Goal: Transaction & Acquisition: Purchase product/service

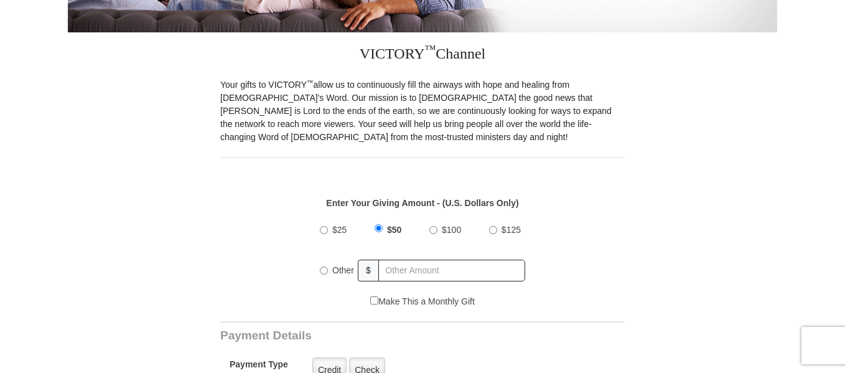
scroll to position [373, 0]
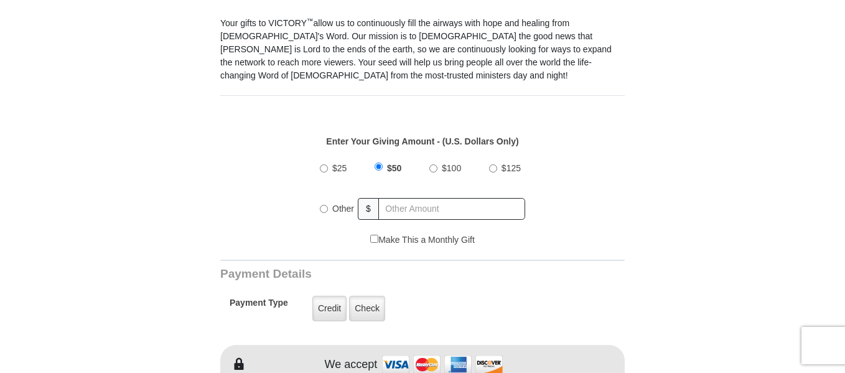
click at [322, 164] on input "$25" at bounding box center [324, 168] width 8 height 8
radio input "true"
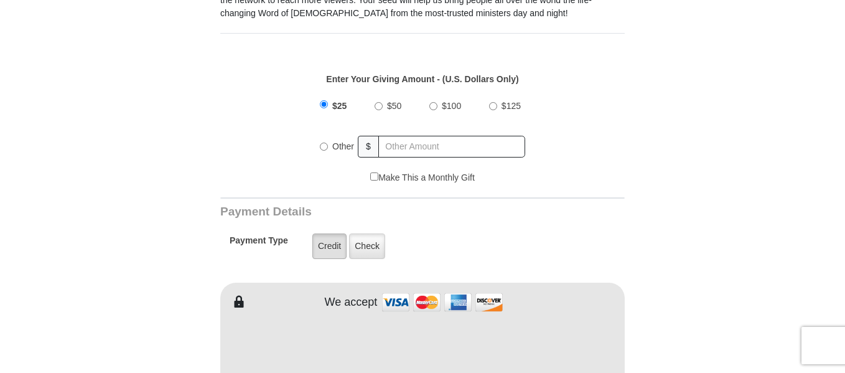
click at [332, 234] on label "Credit" at bounding box center [329, 246] width 34 height 26
click at [0, 0] on input "Credit" at bounding box center [0, 0] width 0 height 0
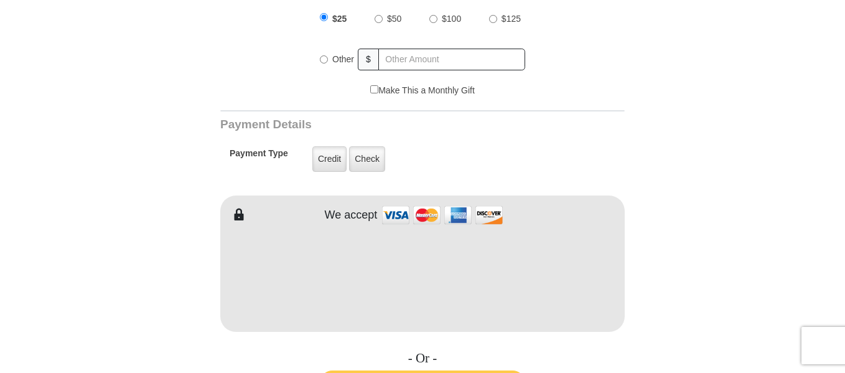
scroll to position [560, 0]
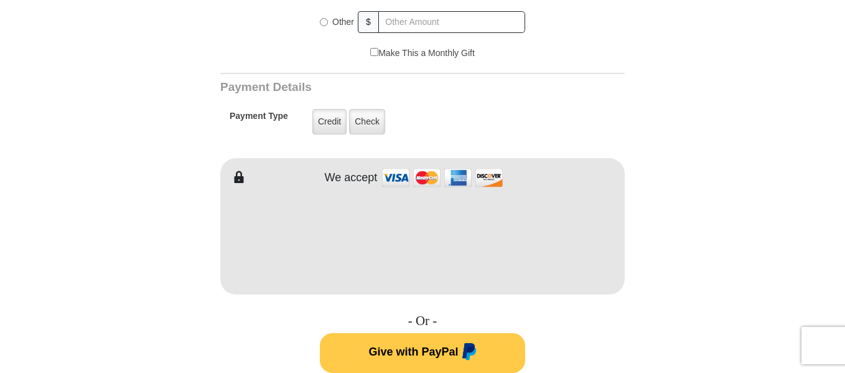
type input "Clair"
type input "Rose"
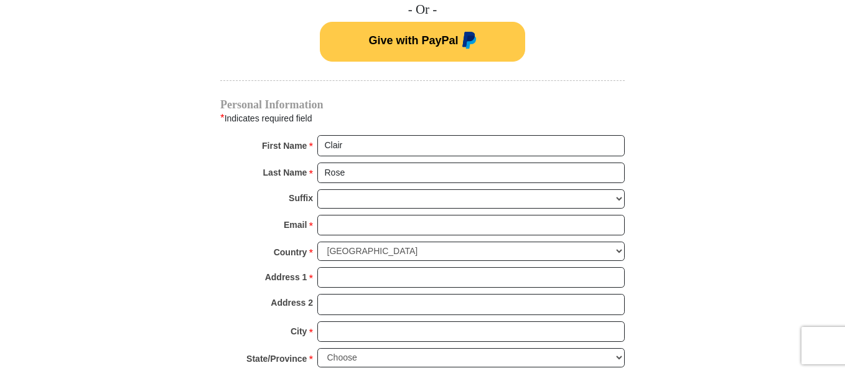
scroll to position [934, 0]
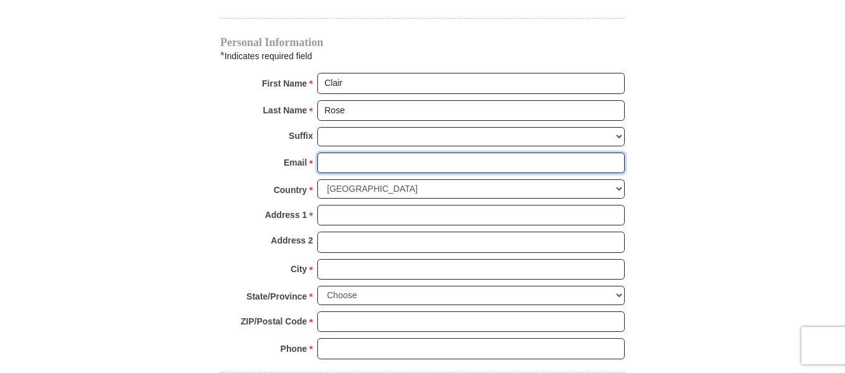
click at [343, 153] on input "Email *" at bounding box center [471, 163] width 308 height 21
type input "[EMAIL_ADDRESS][DOMAIN_NAME]"
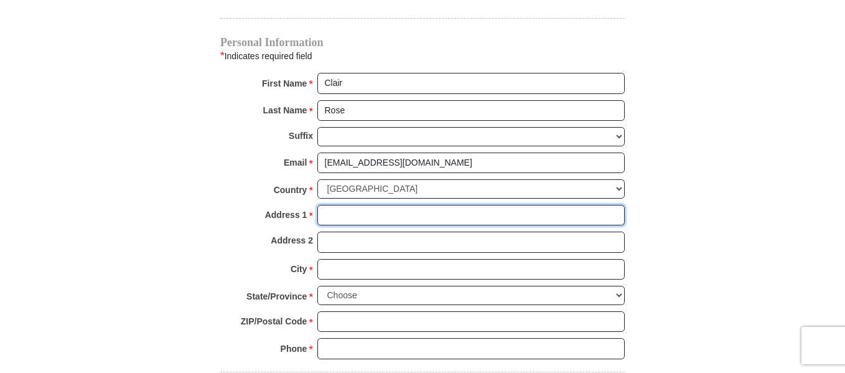
type input "[STREET_ADDRESS]"
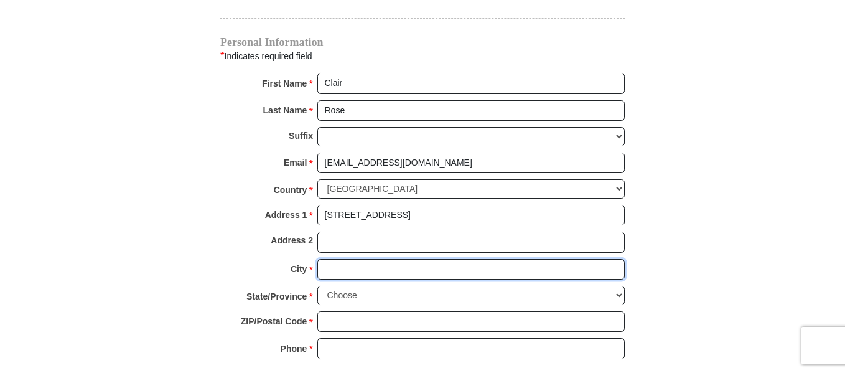
type input "Petoskey"
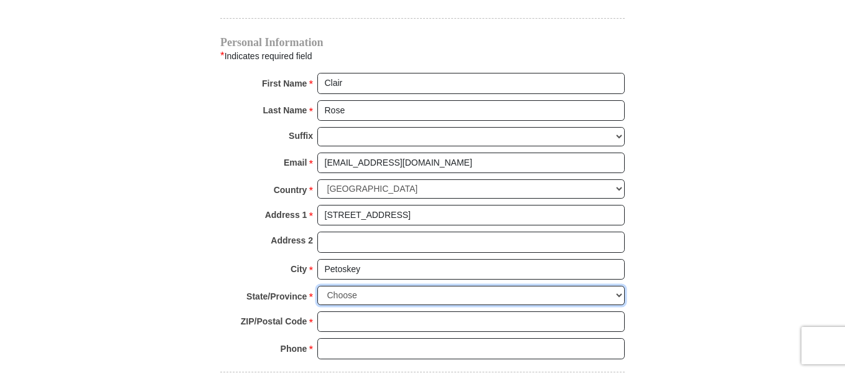
select select "MI"
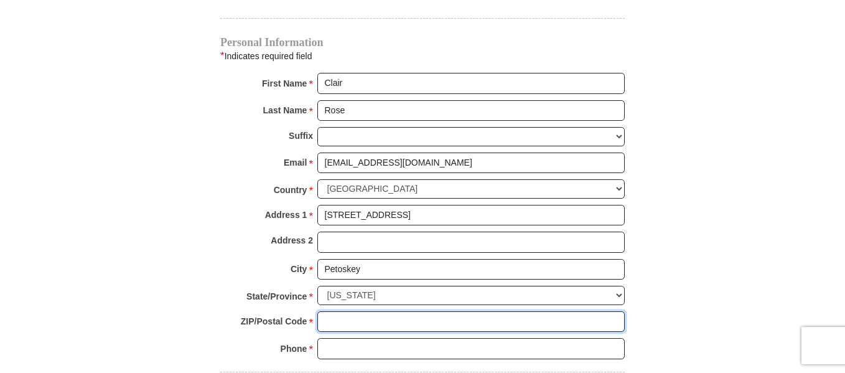
type input "49770"
type input "2313485439"
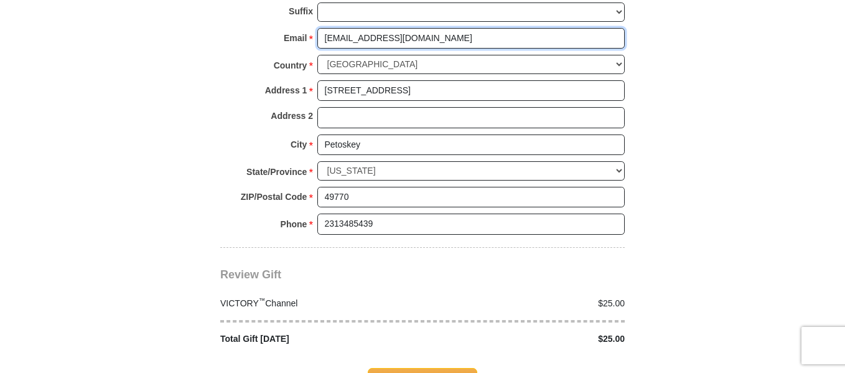
scroll to position [1120, 0]
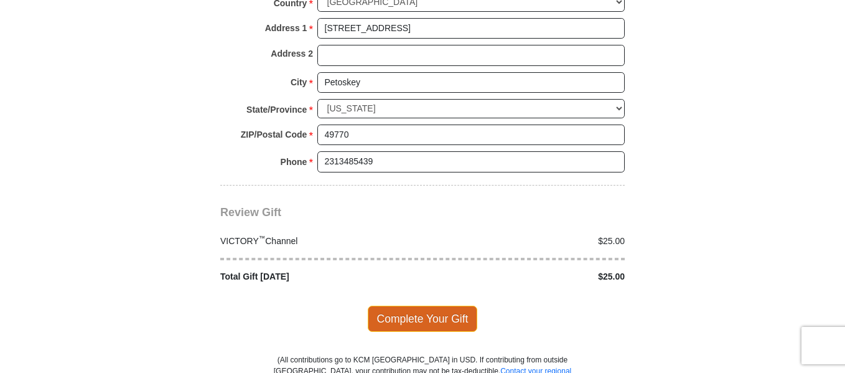
click at [402, 306] on span "Complete Your Gift" at bounding box center [423, 319] width 110 height 26
